Goal: Information Seeking & Learning: Learn about a topic

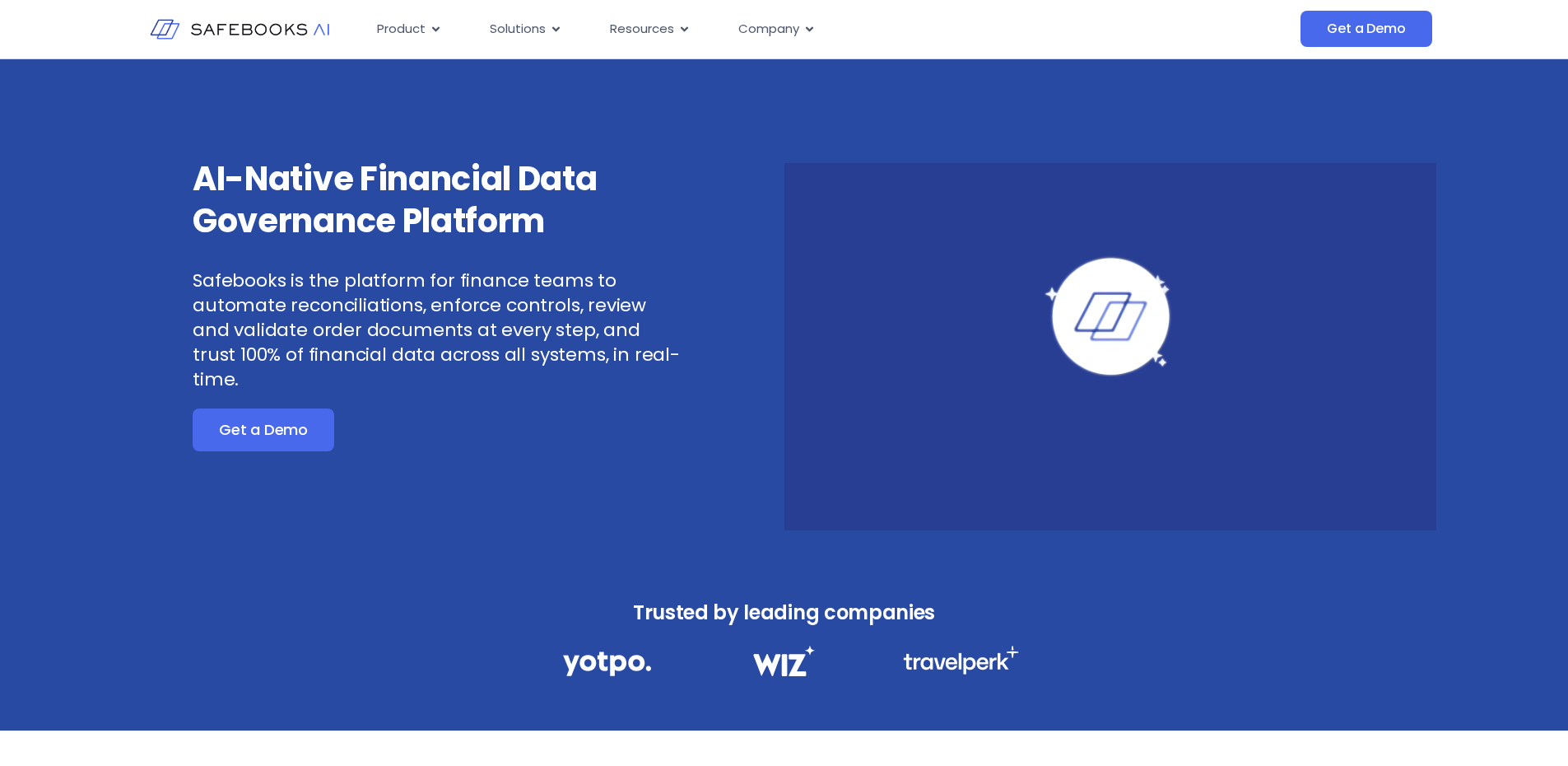
click at [810, 381] on video at bounding box center [1111, 346] width 653 height 367
